Goal: Transaction & Acquisition: Purchase product/service

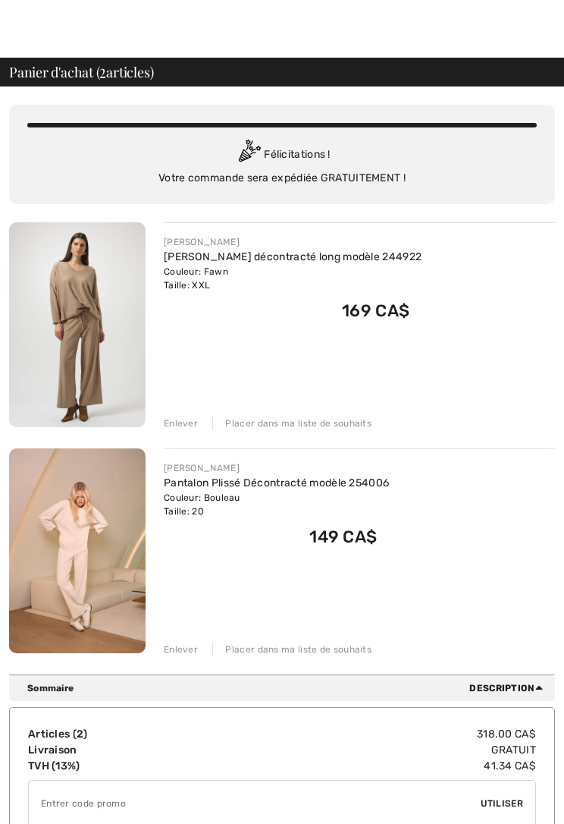
scroll to position [11, 0]
click at [186, 423] on div "Enlever" at bounding box center [181, 423] width 34 height 14
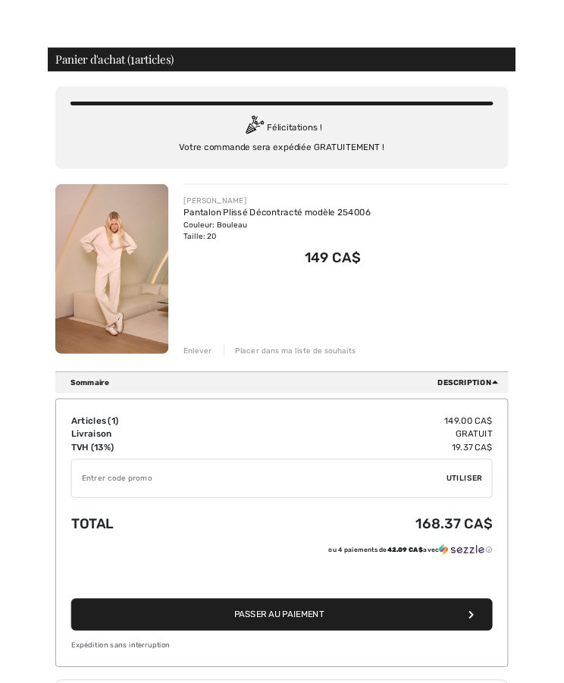
scroll to position [0, 0]
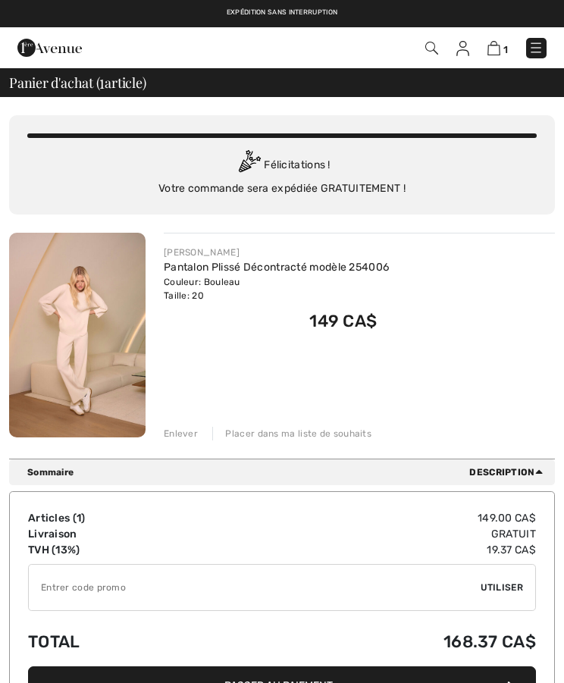
scroll to position [-25, 0]
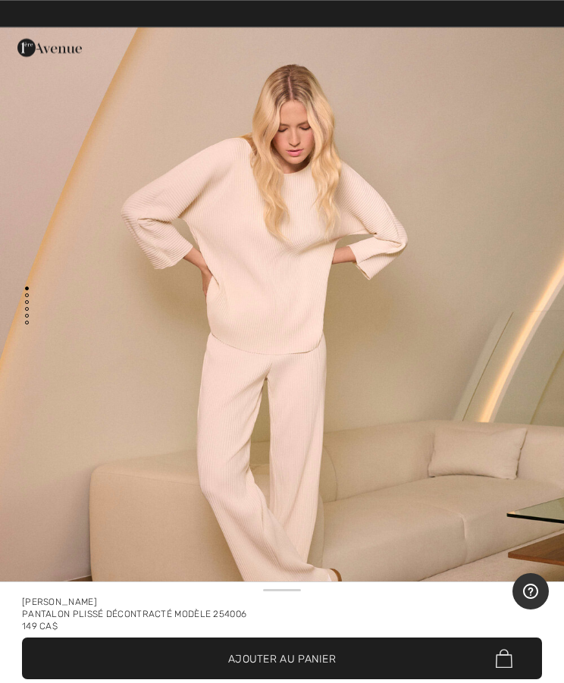
scroll to position [105, 0]
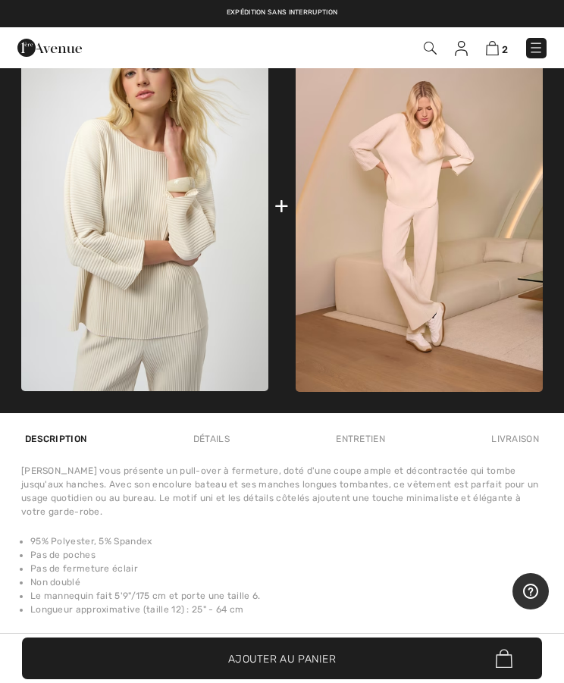
click at [165, 309] on img at bounding box center [144, 205] width 247 height 371
click at [150, 226] on img at bounding box center [144, 205] width 247 height 371
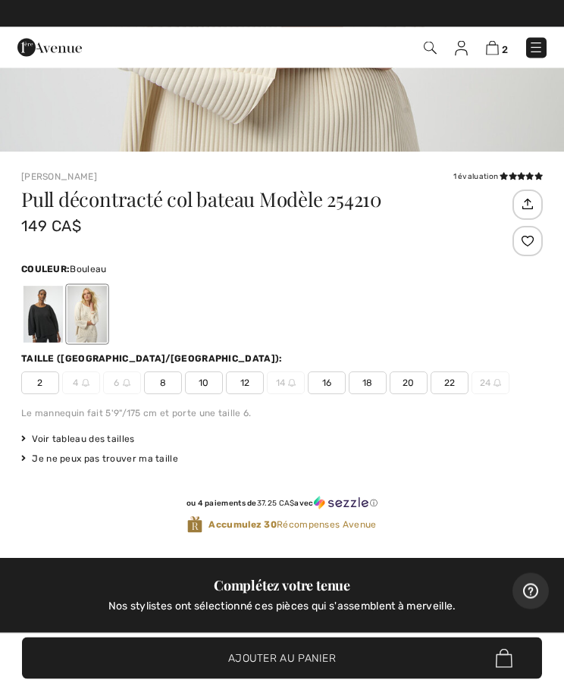
scroll to position [517, 0]
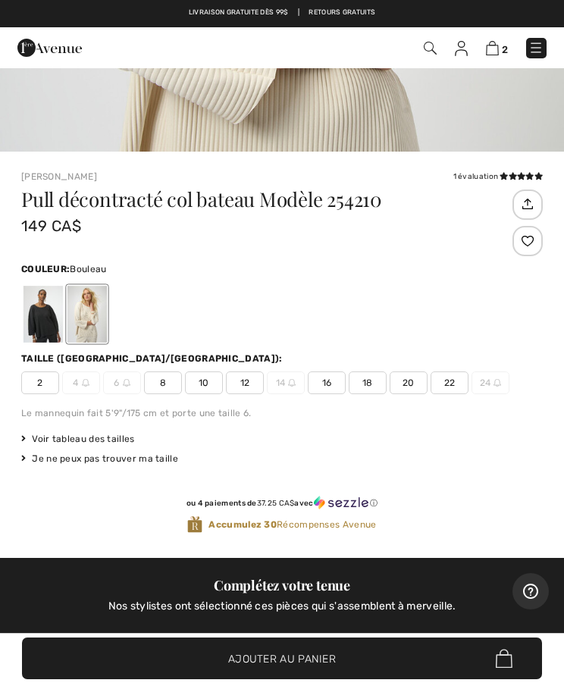
click at [410, 384] on span "20" at bounding box center [409, 383] width 38 height 23
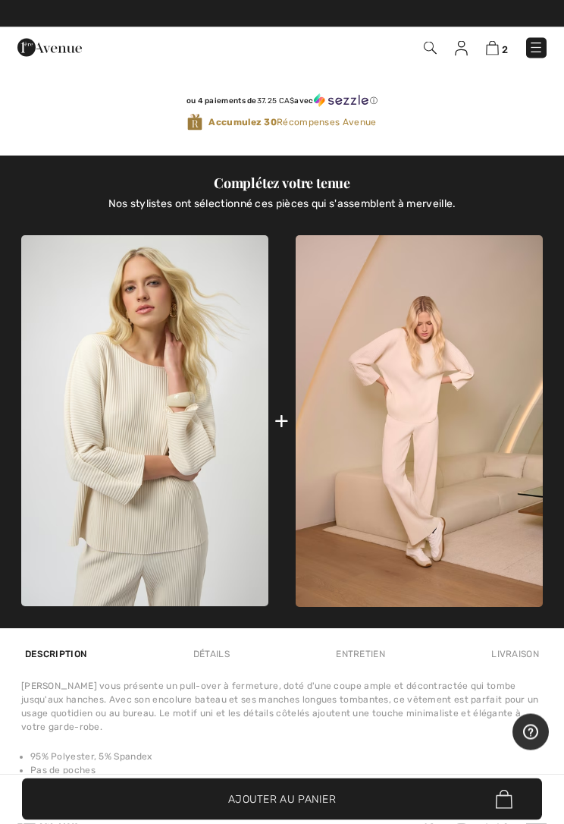
scroll to position [1060, 0]
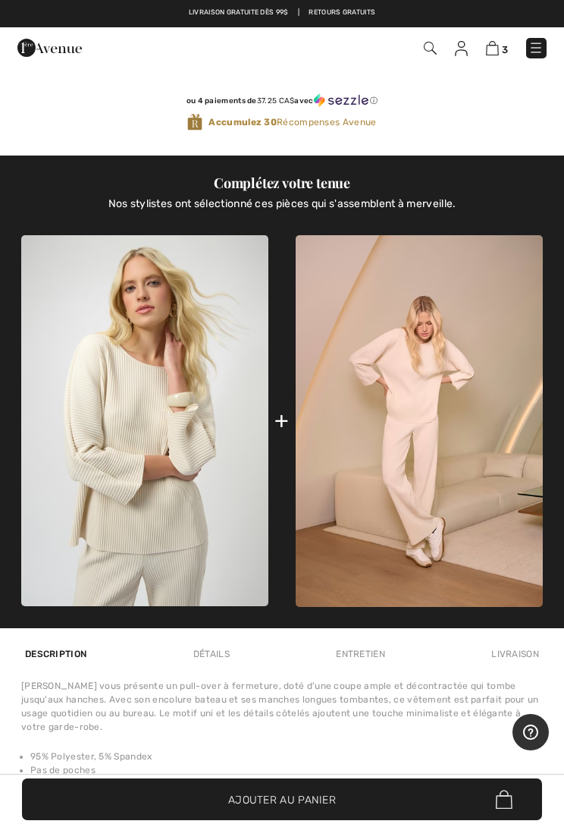
click at [494, 52] on img at bounding box center [492, 48] width 13 height 14
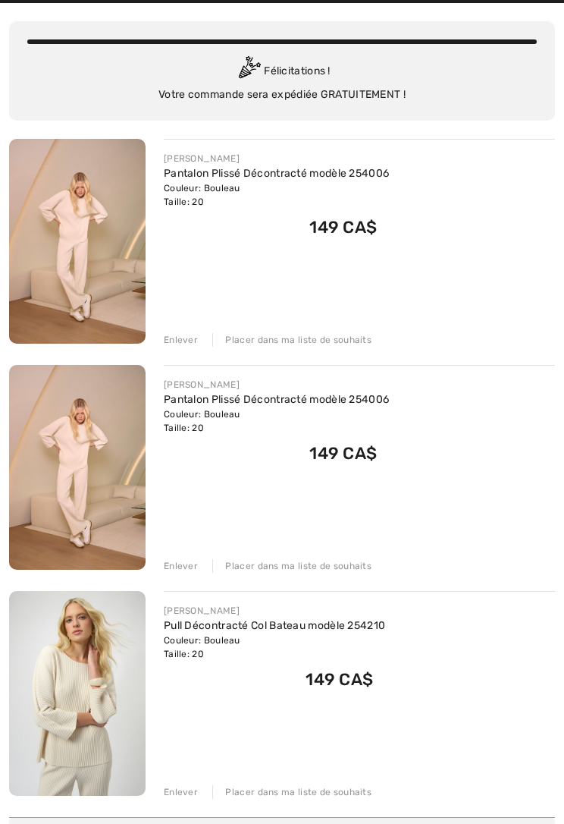
scroll to position [98, 0]
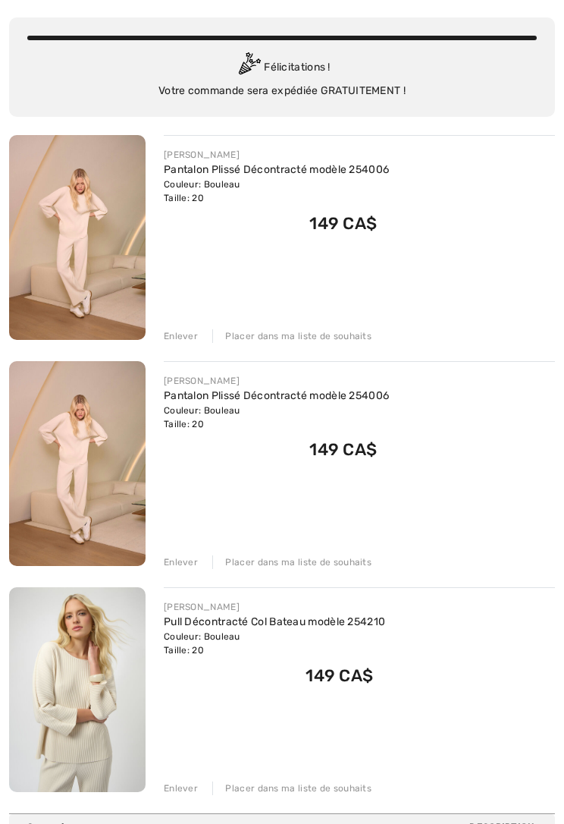
click at [190, 335] on div "Enlever" at bounding box center [181, 336] width 34 height 14
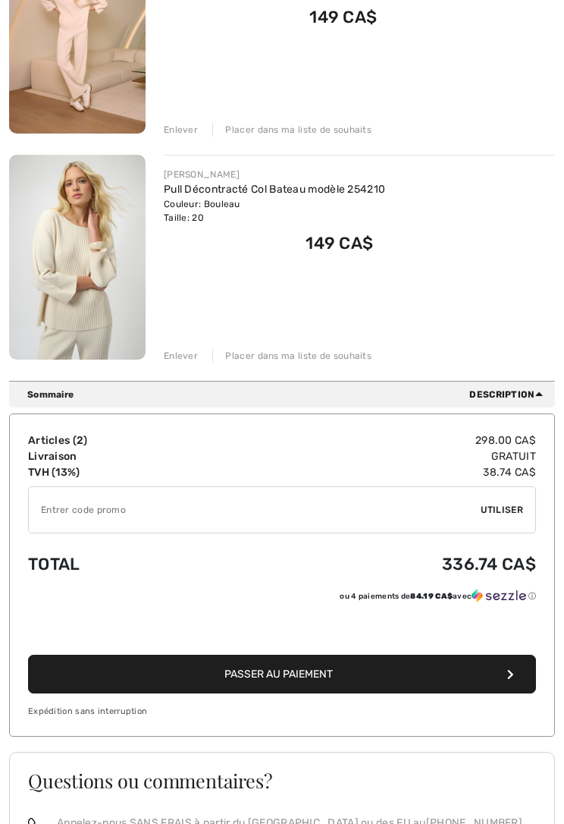
scroll to position [338, 0]
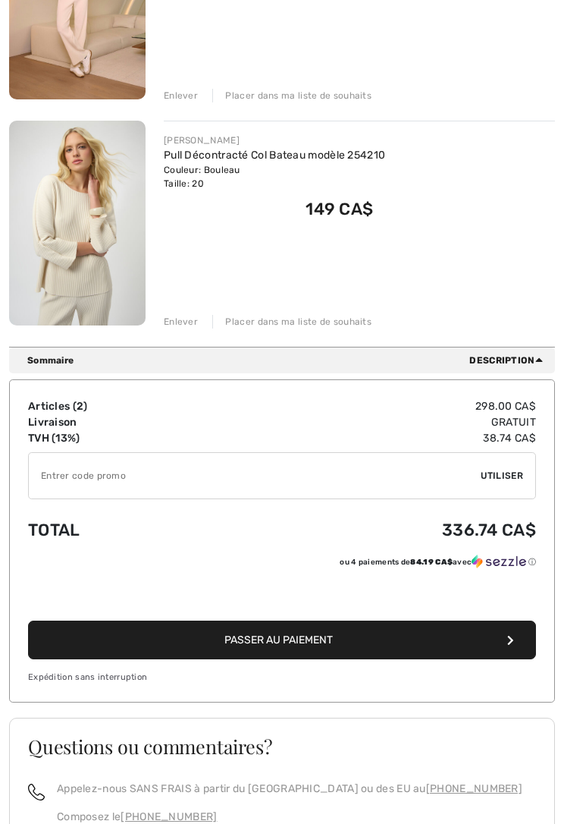
click at [502, 646] on button "Passer au paiement" at bounding box center [282, 639] width 508 height 39
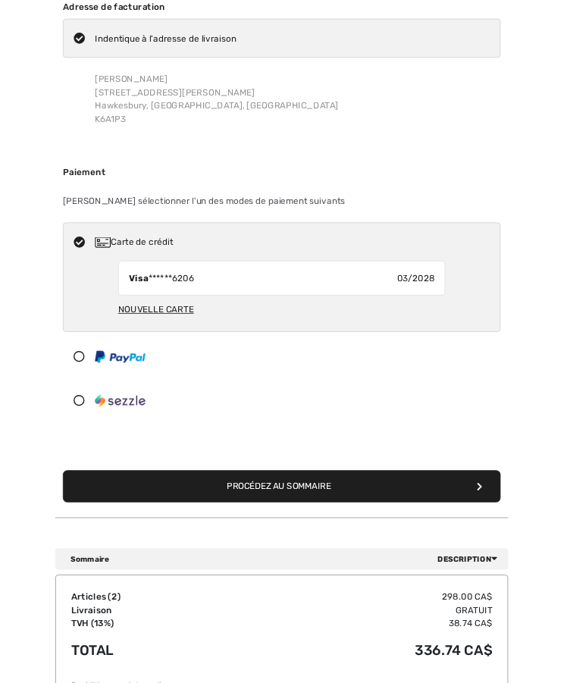
scroll to position [87, 0]
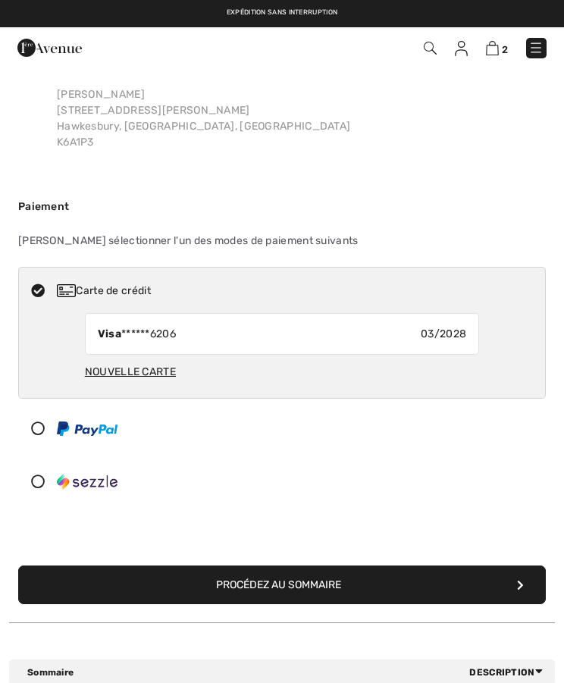
click at [438, 590] on button "Procédez au sommaire" at bounding box center [282, 585] width 528 height 39
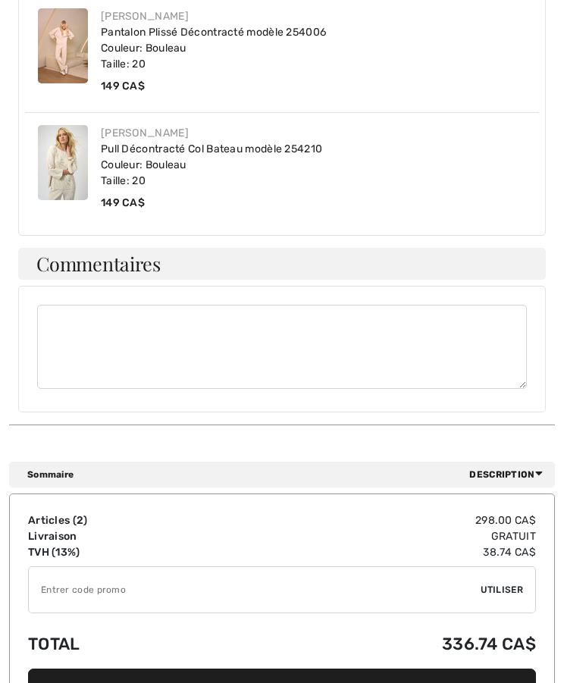
scroll to position [994, 0]
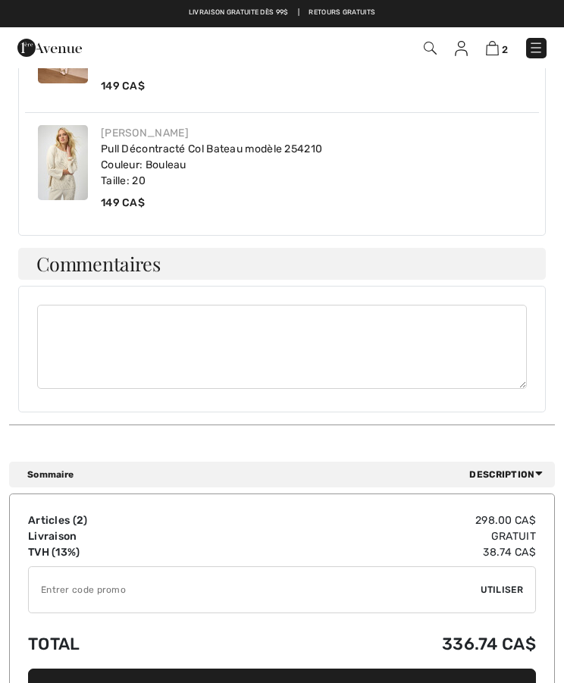
click at [388, 669] on button "Placer votre commande" at bounding box center [282, 688] width 508 height 39
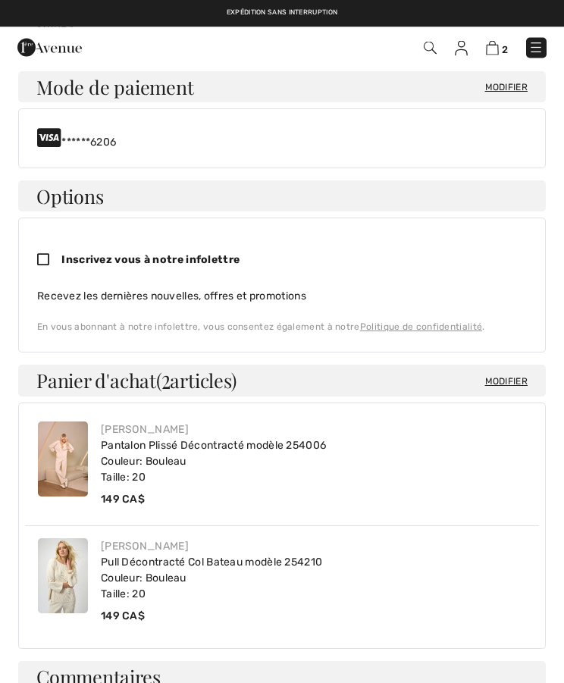
scroll to position [414, 0]
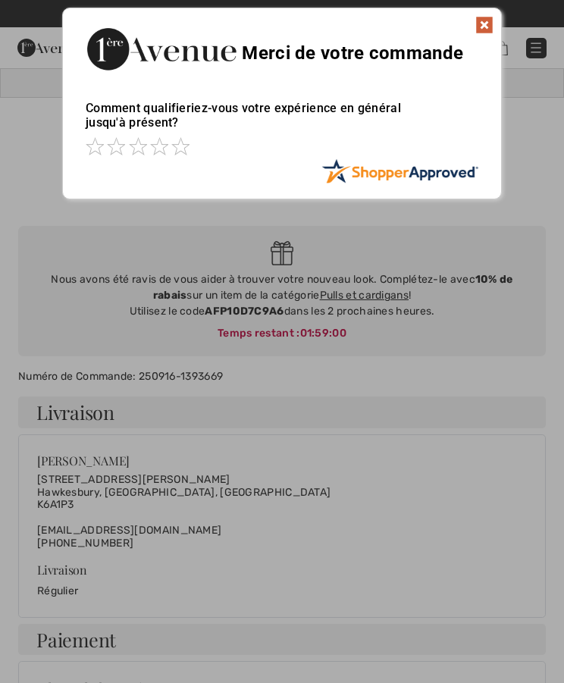
click at [490, 21] on img at bounding box center [485, 25] width 18 height 18
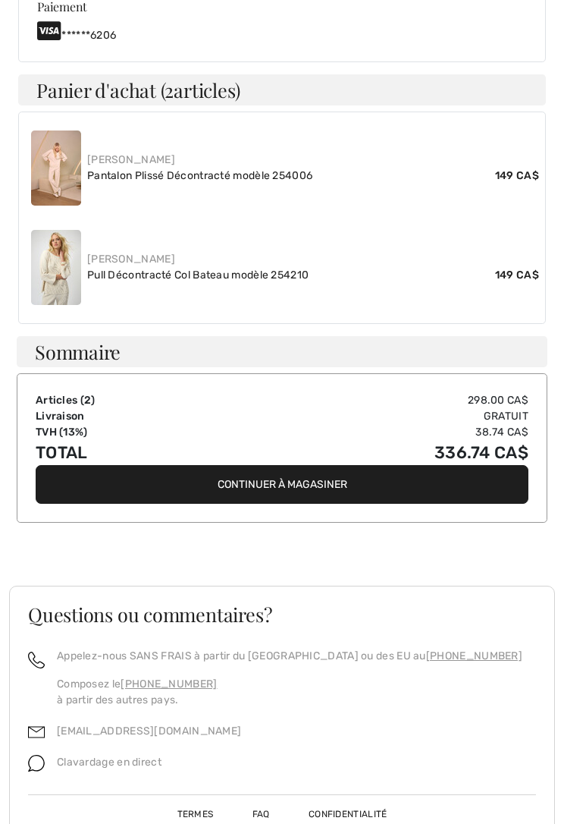
scroll to position [811, 0]
